Goal: Transaction & Acquisition: Purchase product/service

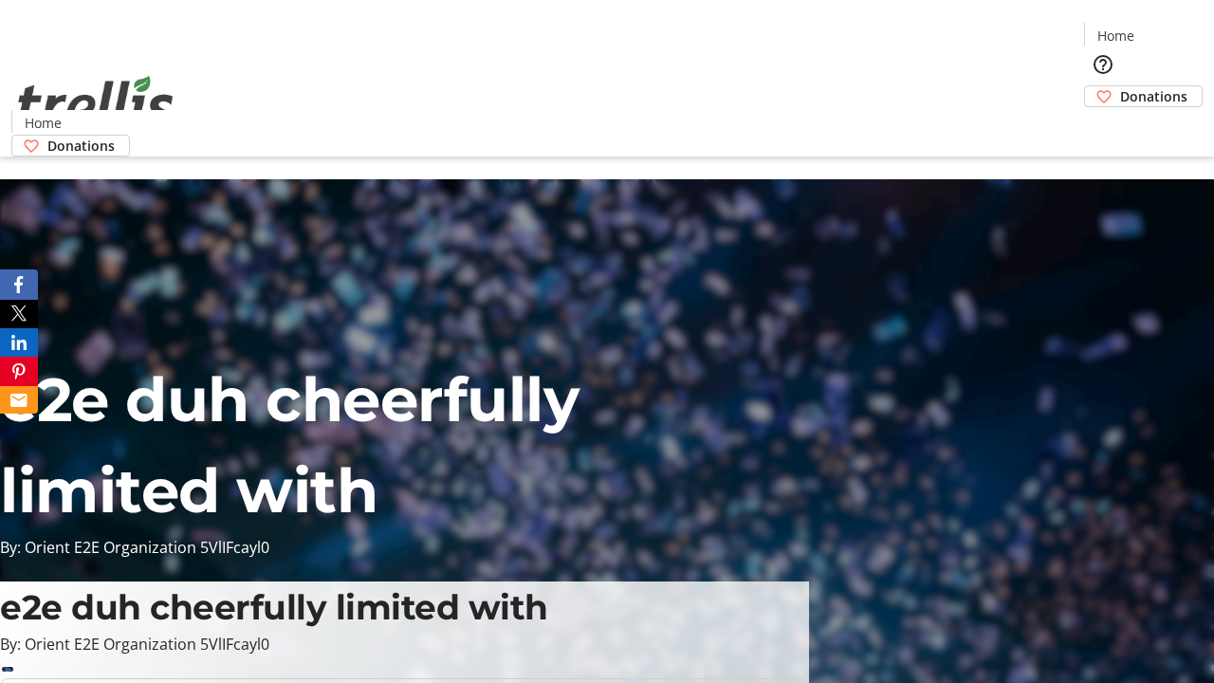
click at [1120, 86] on span "Donations" at bounding box center [1153, 96] width 67 height 20
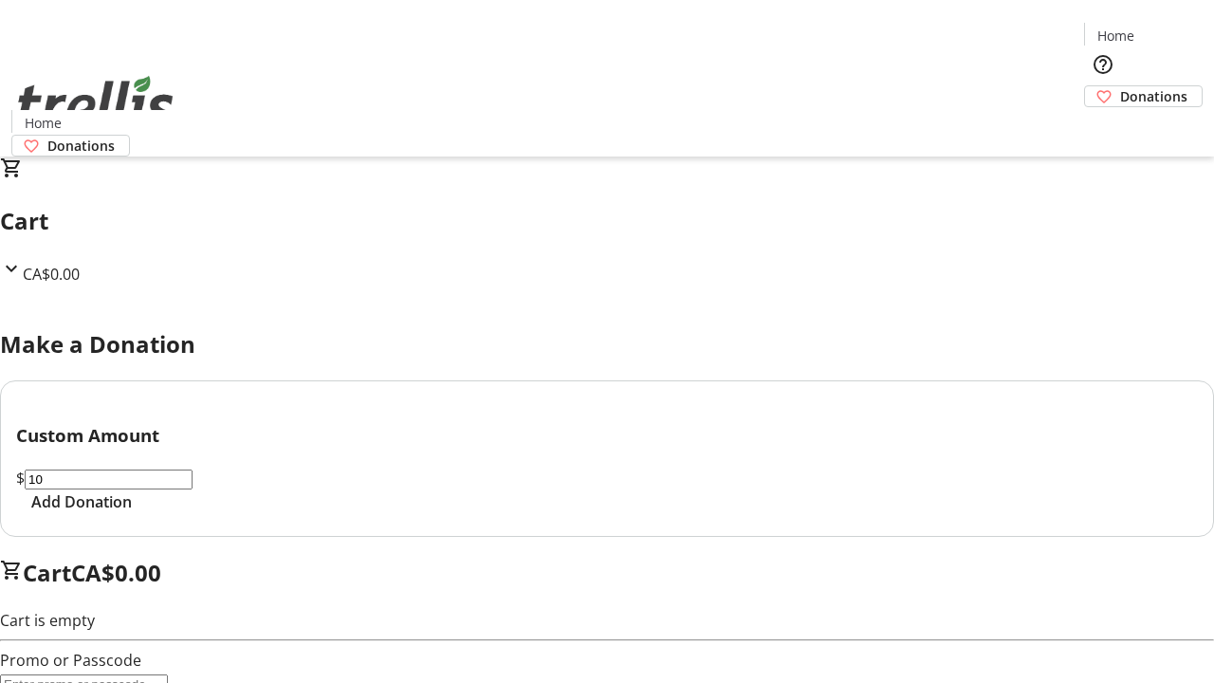
click at [132, 513] on span "Add Donation" at bounding box center [81, 501] width 101 height 23
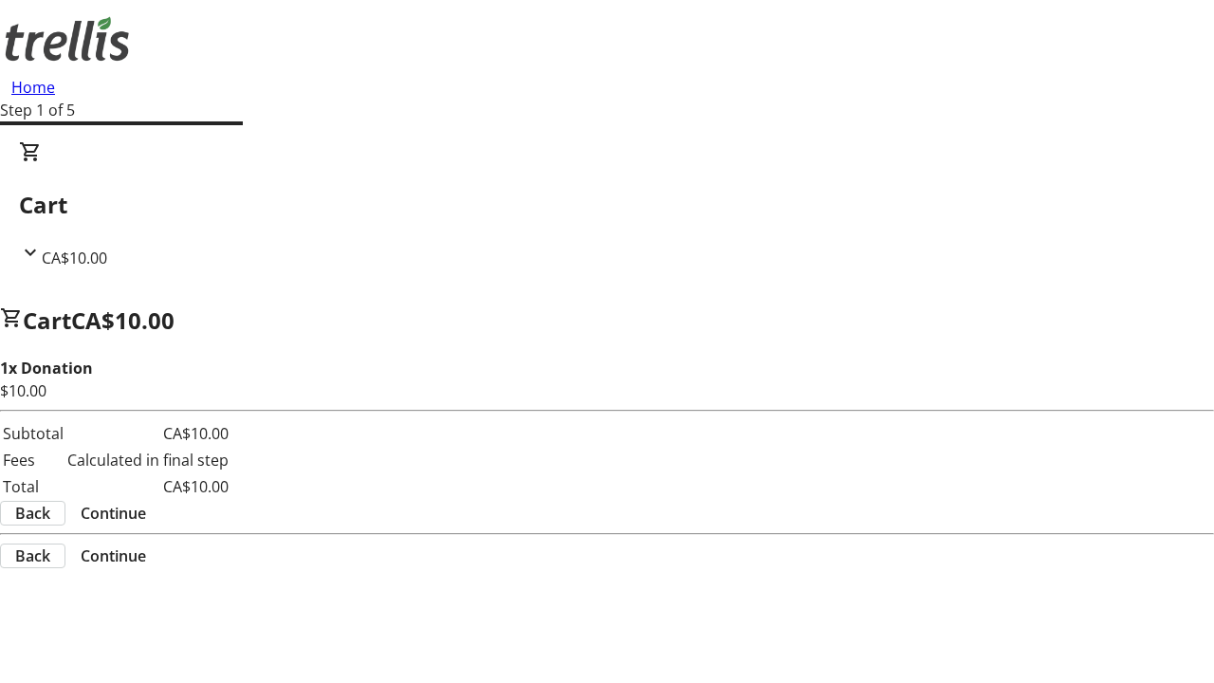
select select "CA"
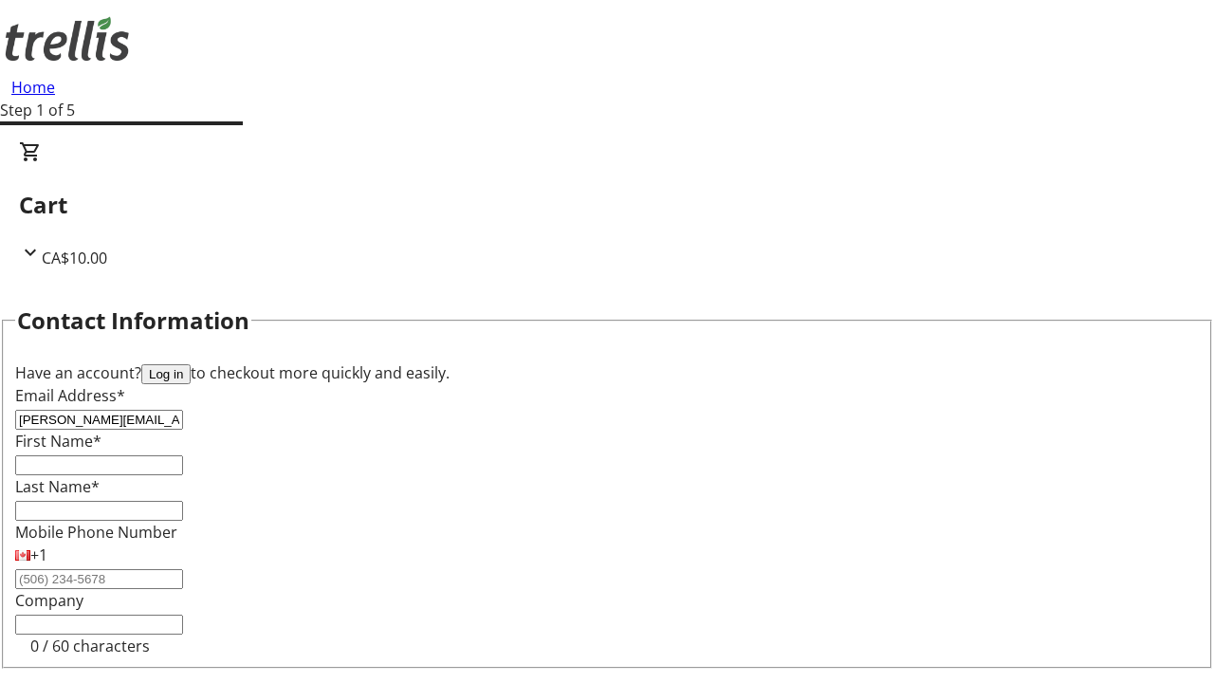
type input "[PERSON_NAME][EMAIL_ADDRESS][DOMAIN_NAME]"
type input "[PERSON_NAME]"
type input "[STREET_ADDRESS][PERSON_NAME]"
type input "Kelowna"
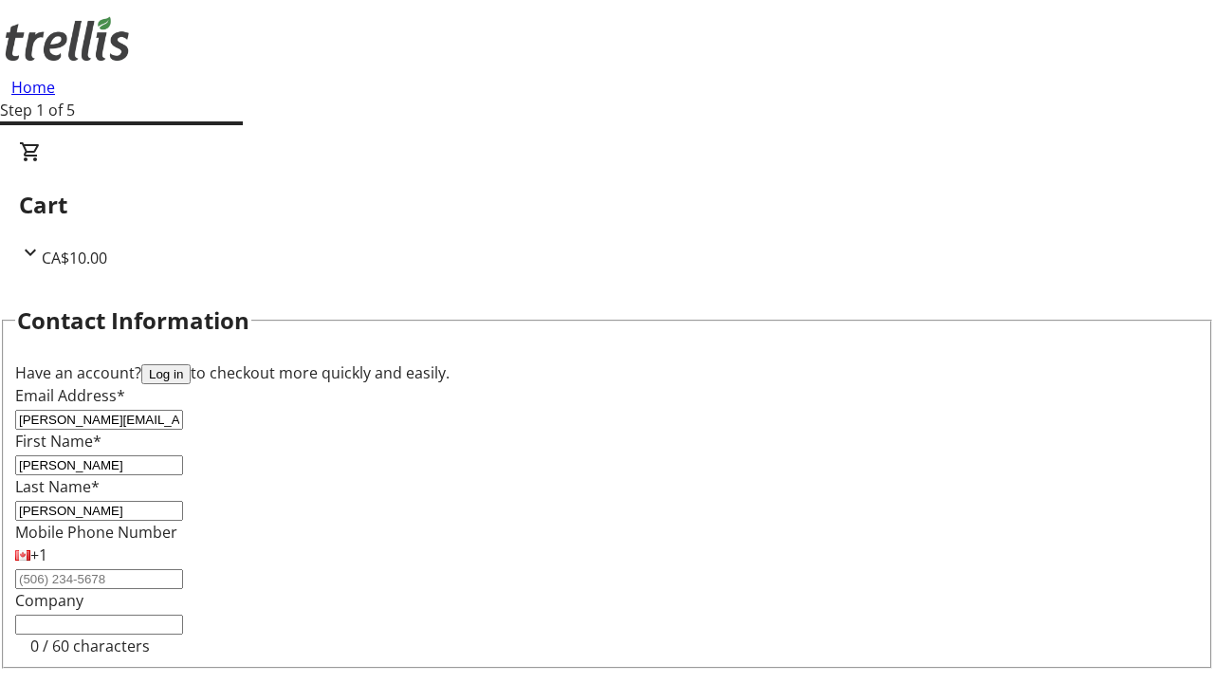
select select "BC"
type input "Kelowna"
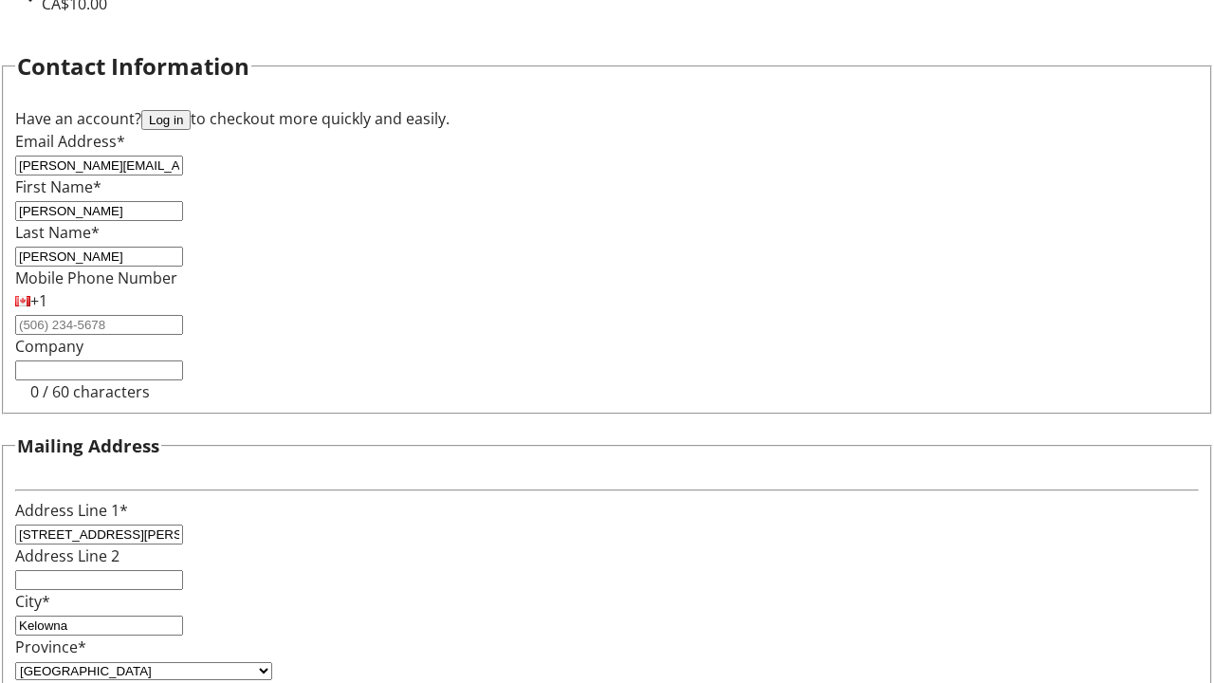
type input "V1Y 0C2"
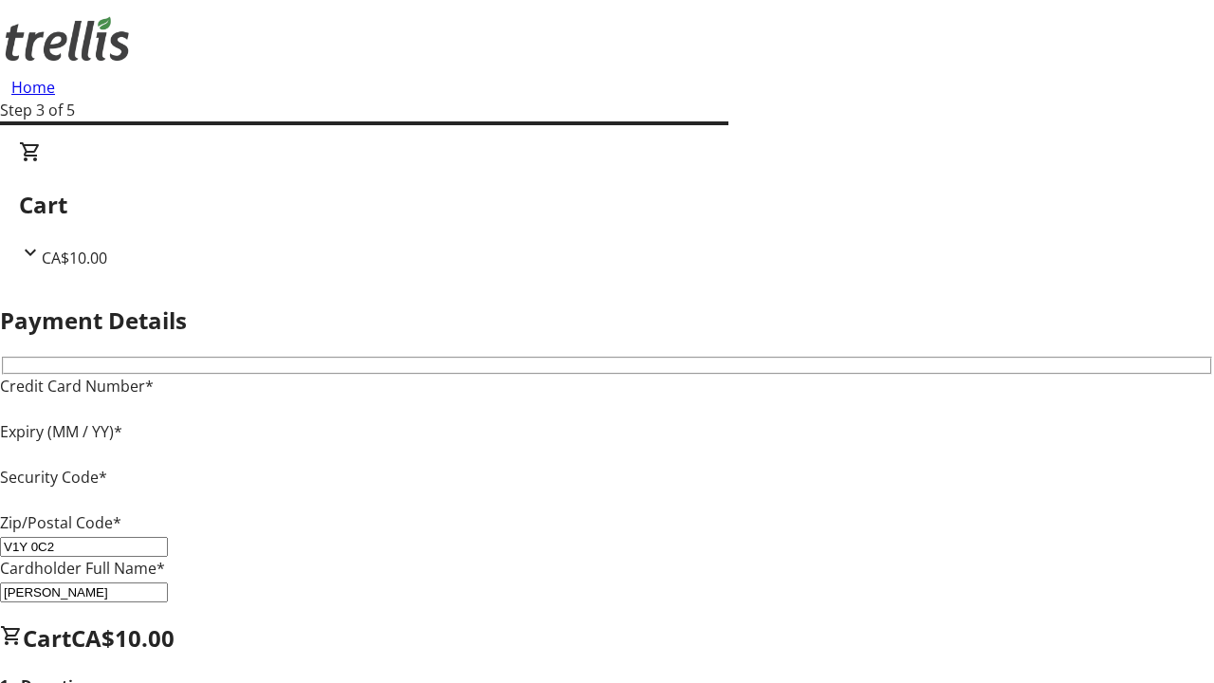
type input "V1Y 0C2"
